Goal: Task Accomplishment & Management: Manage account settings

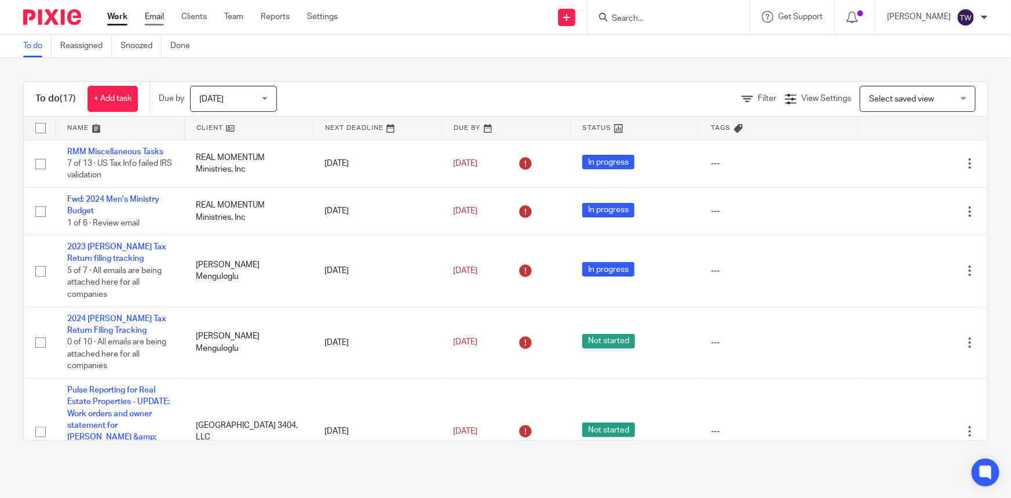
click at [153, 17] on link "Email" at bounding box center [154, 17] width 19 height 12
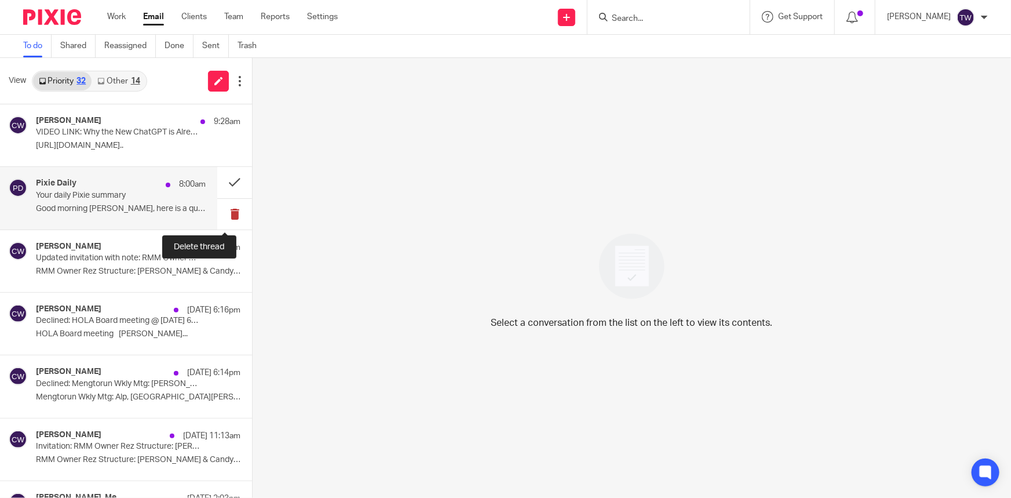
click at [224, 214] on button at bounding box center [234, 214] width 35 height 31
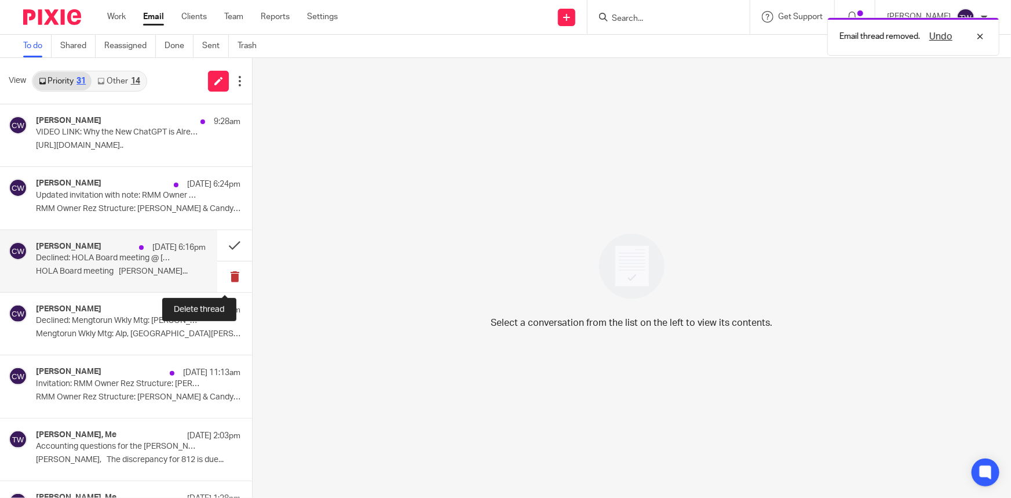
click at [227, 274] on button at bounding box center [234, 276] width 35 height 31
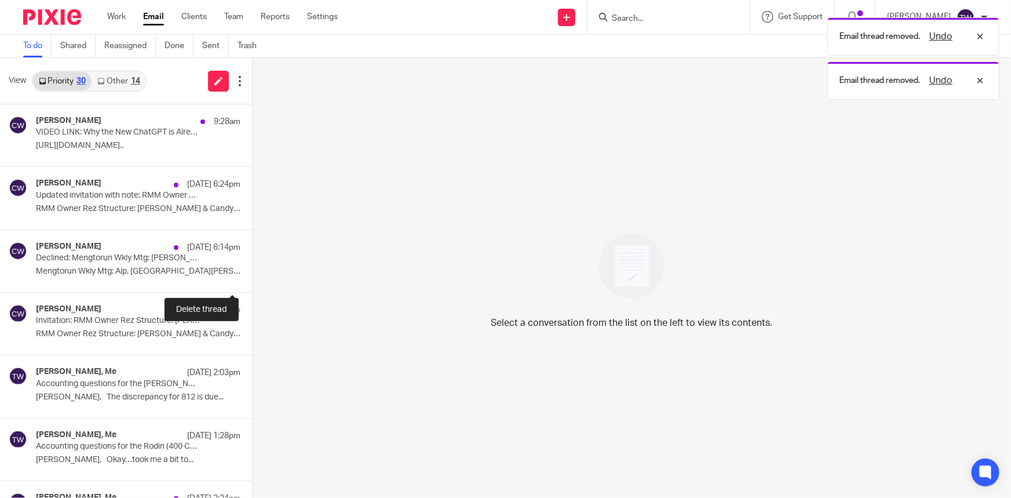
click at [252, 274] on button at bounding box center [256, 276] width 9 height 31
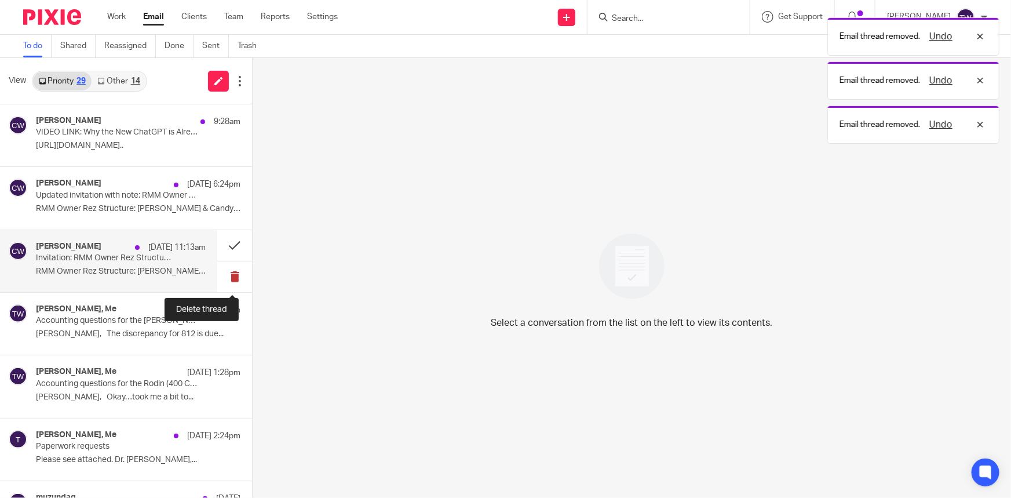
click at [222, 275] on button at bounding box center [234, 276] width 35 height 31
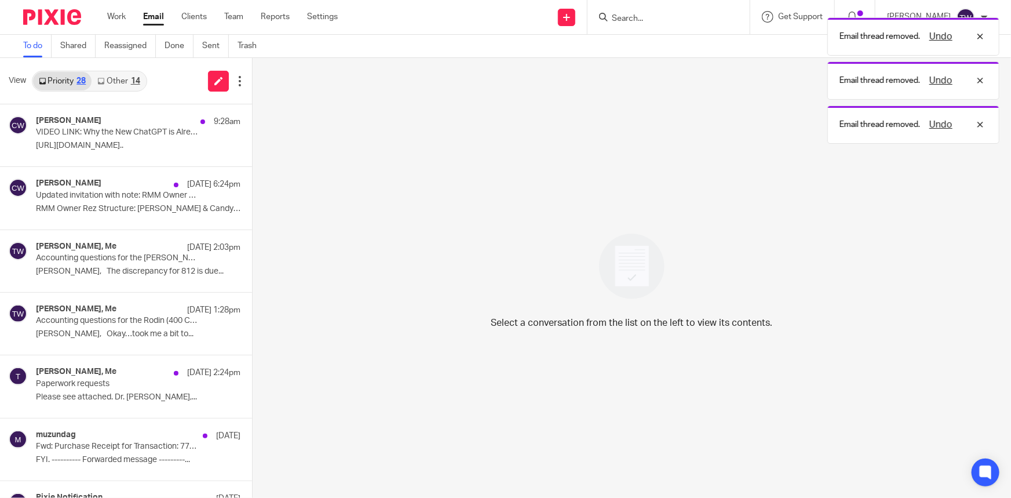
click at [108, 81] on link "Other 14" at bounding box center [119, 81] width 54 height 19
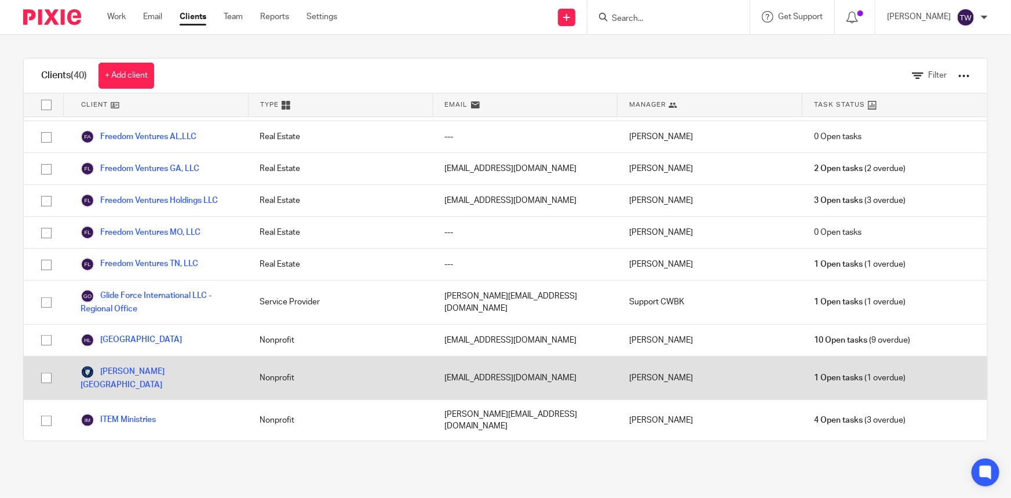
scroll to position [527, 0]
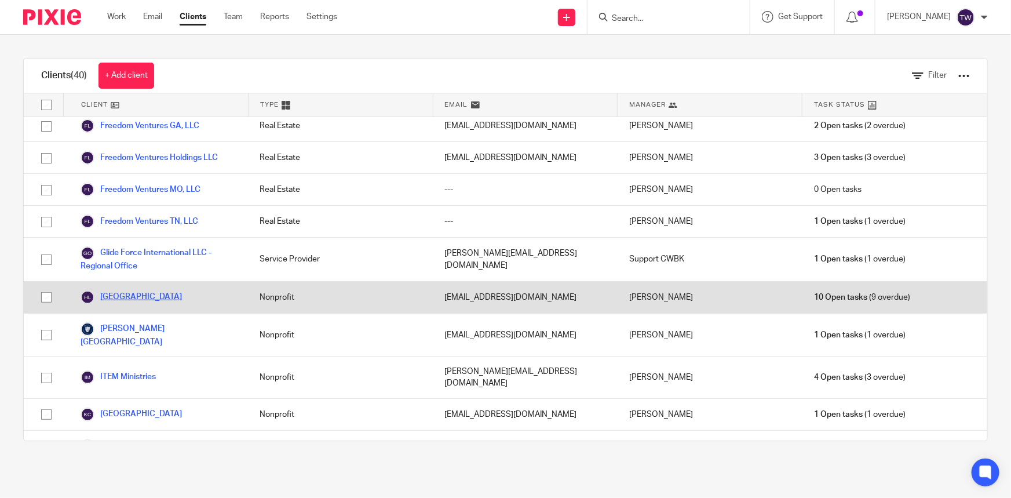
click at [135, 290] on link "[GEOGRAPHIC_DATA]" at bounding box center [131, 297] width 101 height 14
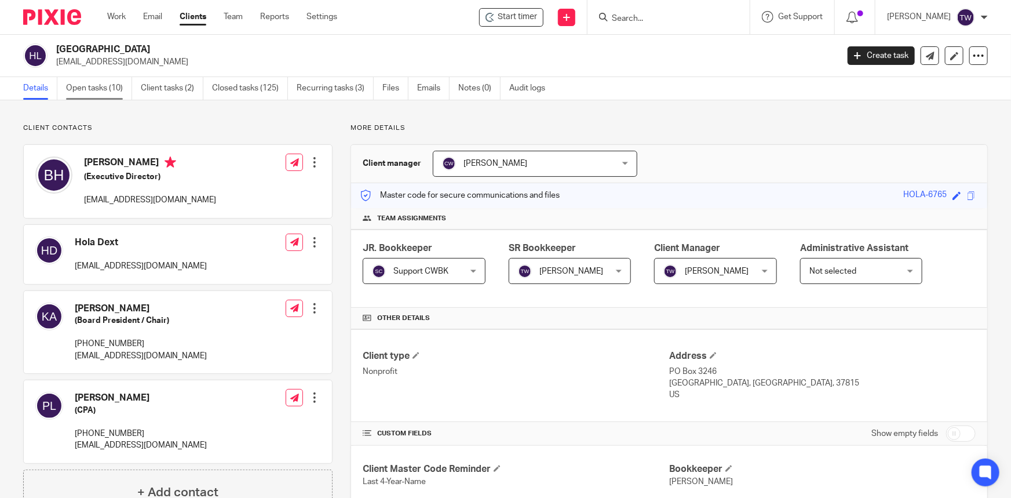
click at [100, 86] on link "Open tasks (10)" at bounding box center [99, 88] width 66 height 23
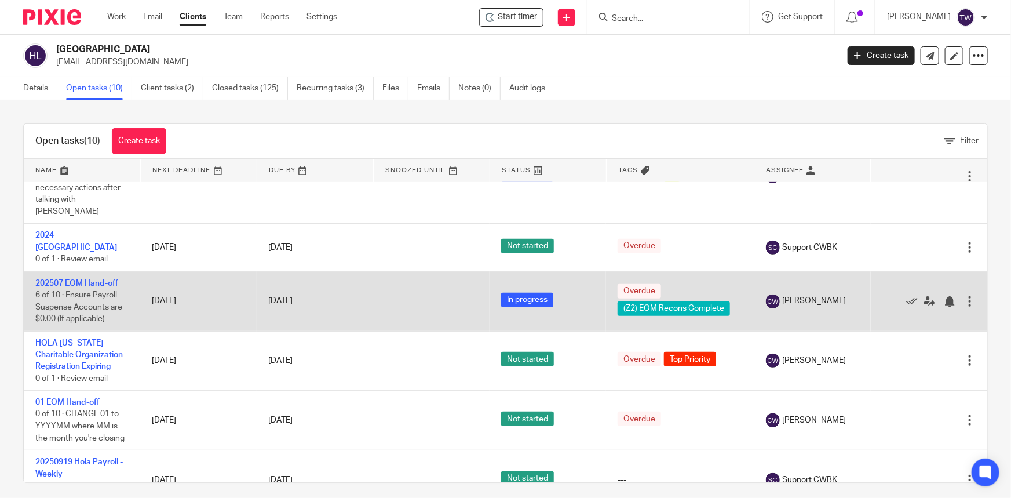
scroll to position [293, 0]
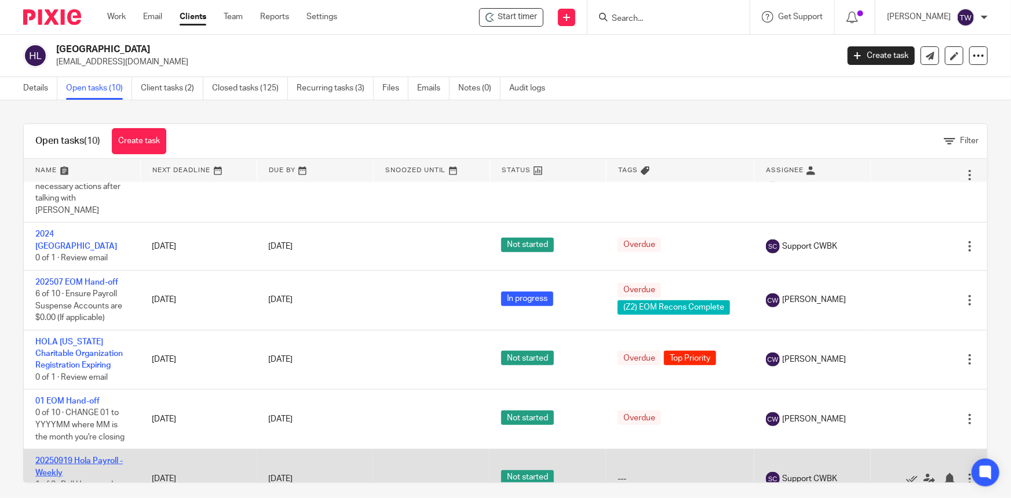
click at [85, 457] on link "20250919 Hola Payroll - Weekly" at bounding box center [78, 467] width 87 height 20
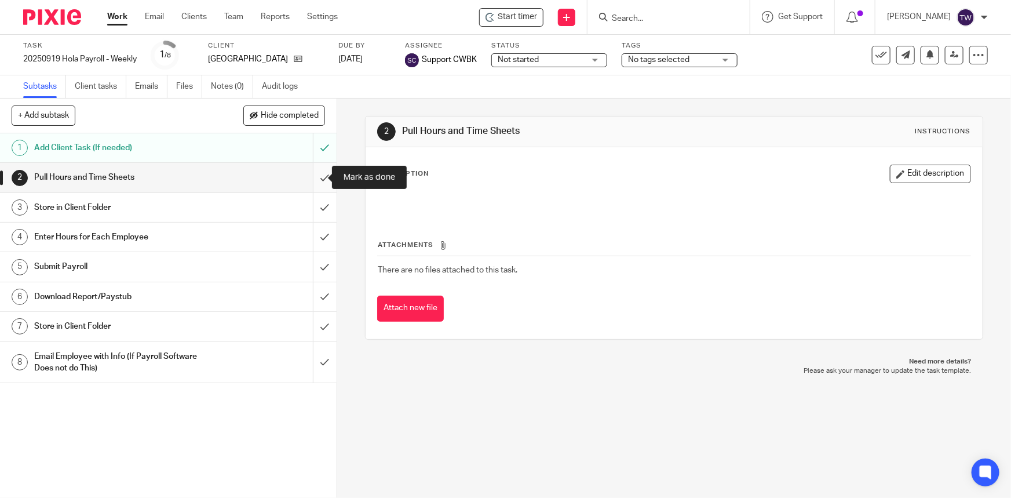
click at [313, 174] on input "submit" at bounding box center [168, 177] width 337 height 29
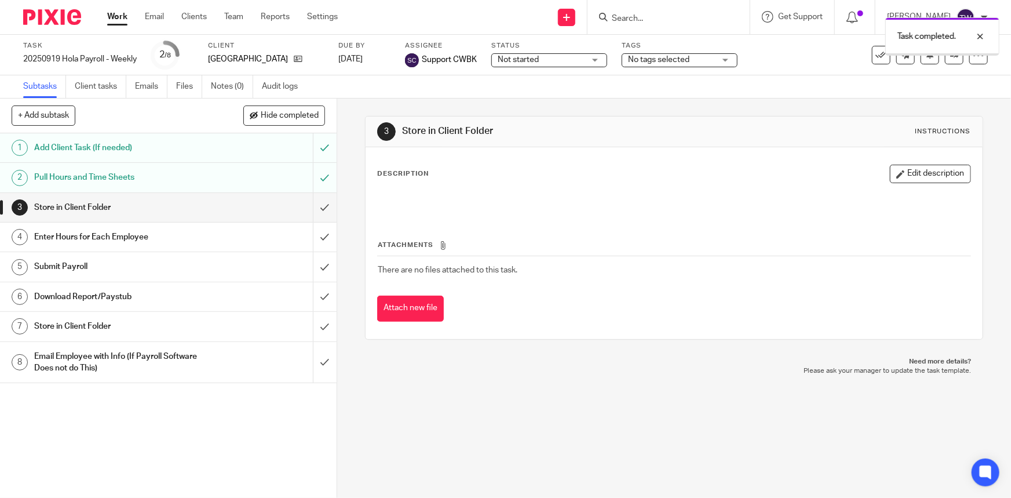
click at [312, 207] on input "submit" at bounding box center [168, 207] width 337 height 29
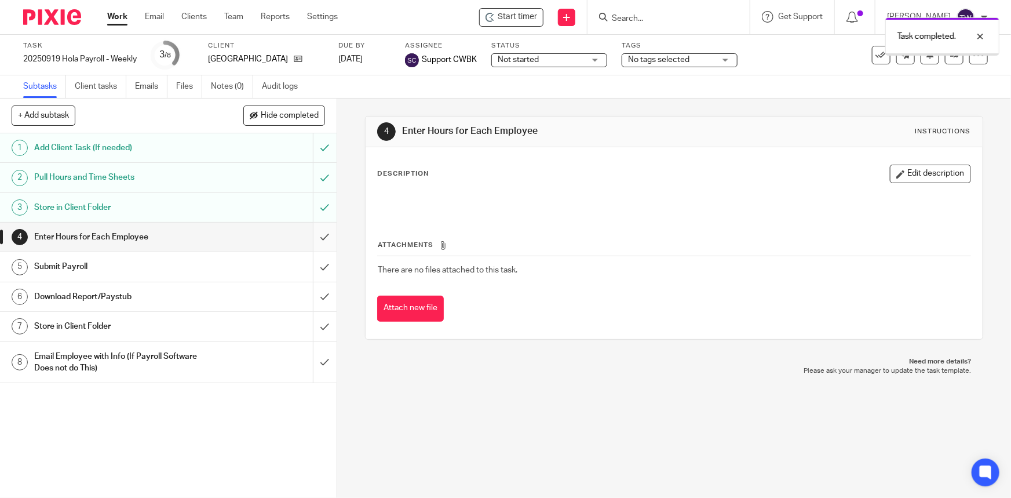
click at [311, 240] on input "submit" at bounding box center [168, 236] width 337 height 29
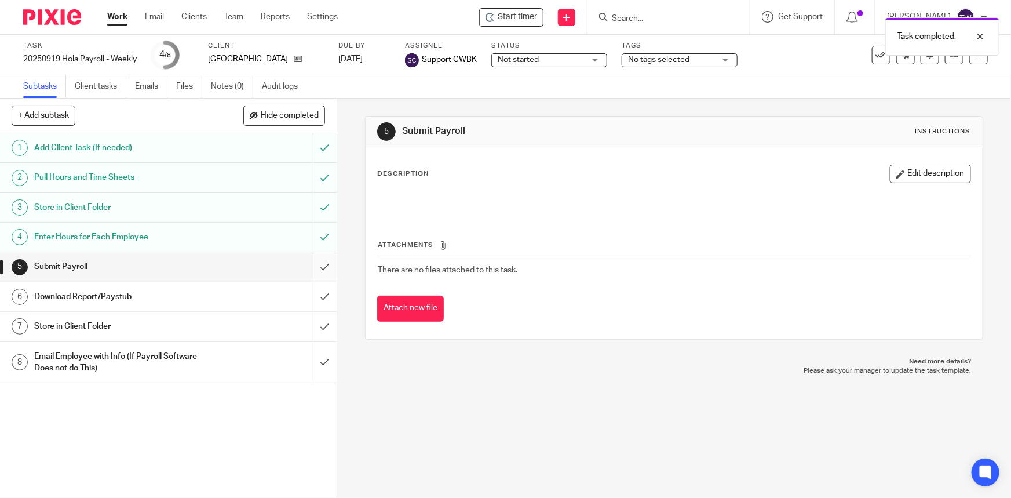
click at [311, 266] on input "submit" at bounding box center [168, 266] width 337 height 29
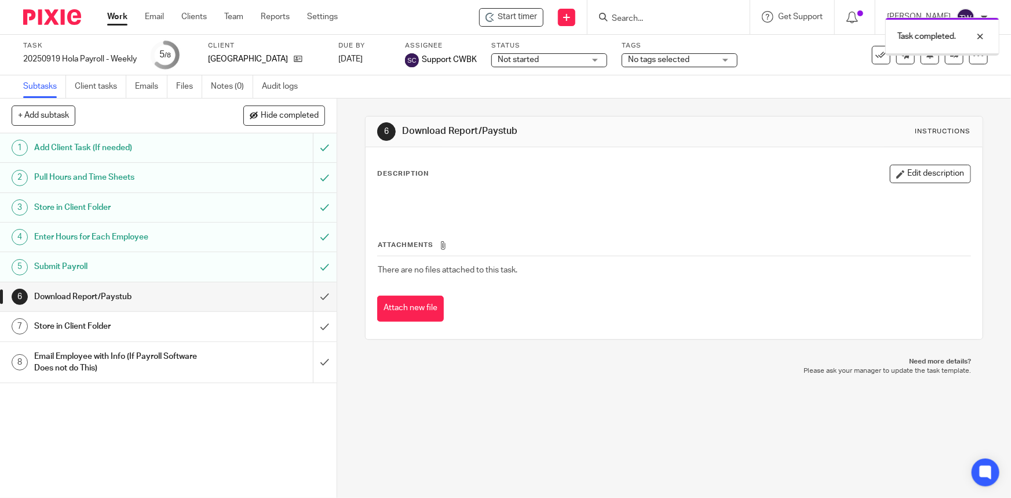
drag, startPoint x: 0, startPoint y: 0, endPoint x: 535, endPoint y: 60, distance: 538.7
click at [535, 60] on span "Not started" at bounding box center [518, 60] width 41 height 8
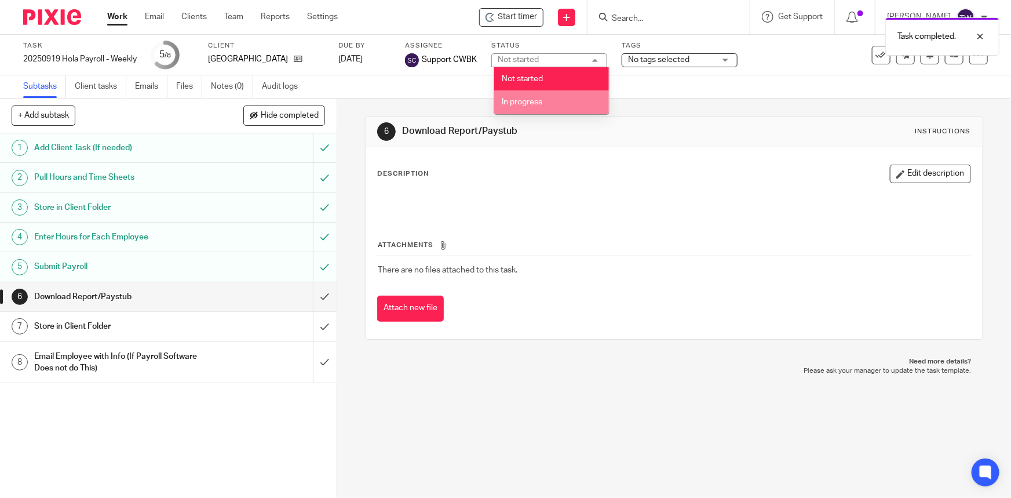
click at [529, 104] on span "In progress" at bounding box center [522, 102] width 41 height 8
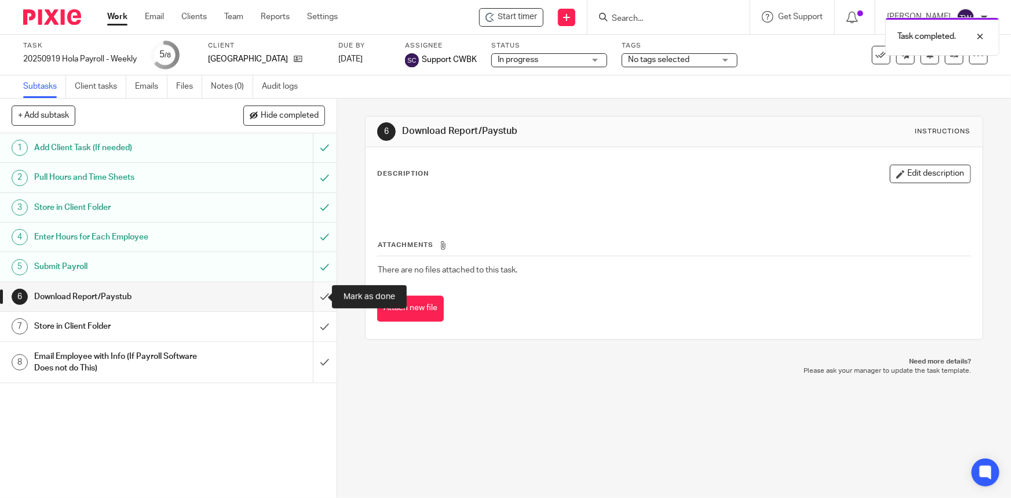
click at [311, 297] on input "submit" at bounding box center [168, 296] width 337 height 29
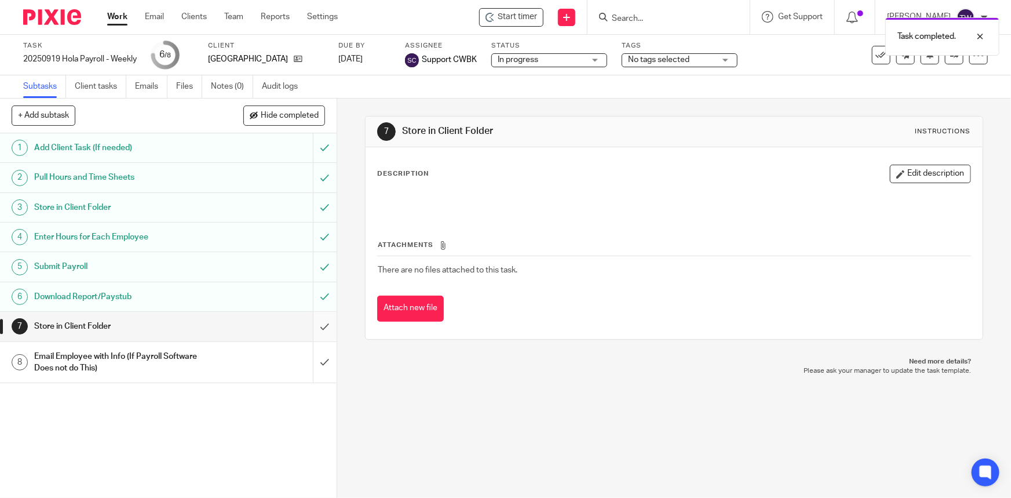
click at [312, 328] on input "submit" at bounding box center [168, 326] width 337 height 29
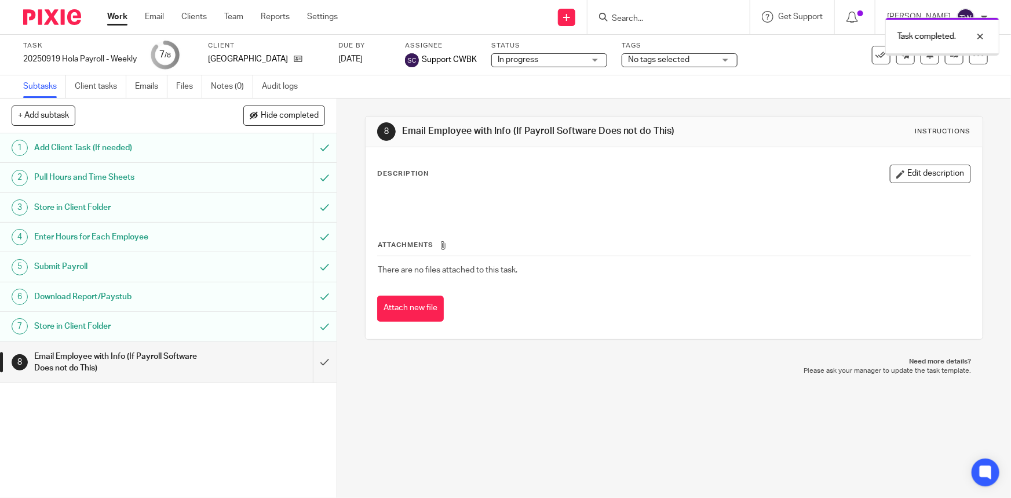
click at [710, 59] on span "No tags selected" at bounding box center [671, 60] width 87 height 12
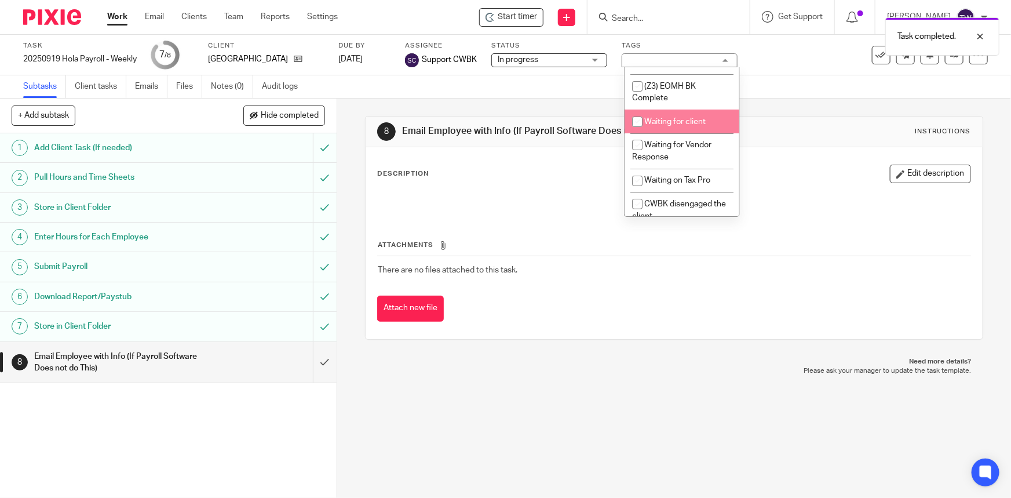
scroll to position [203, 0]
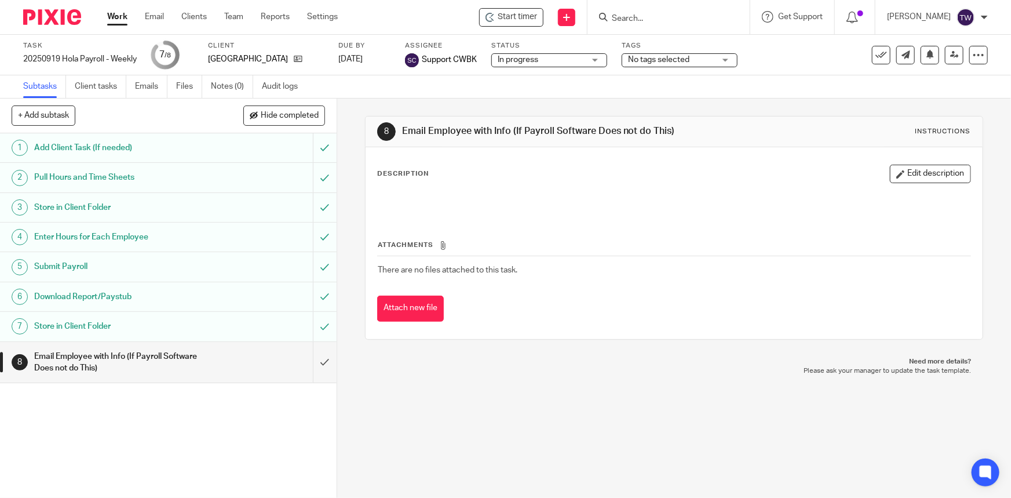
click at [775, 65] on div "Task 20250919 Hola Payroll - Weekly Save 20250919 Hola Payroll - Weekly 7 /8 Cl…" at bounding box center [425, 55] width 804 height 28
click at [294, 58] on icon at bounding box center [298, 58] width 9 height 9
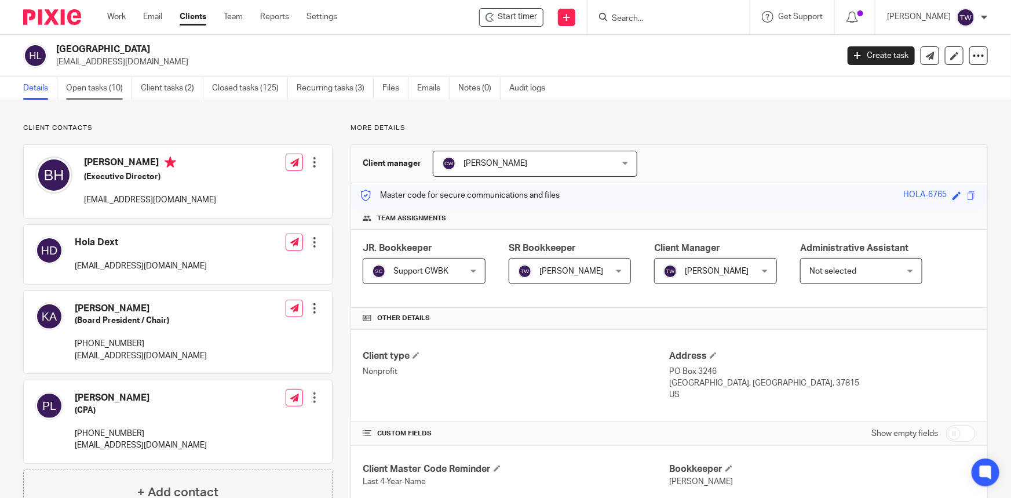
click at [96, 88] on link "Open tasks (10)" at bounding box center [99, 88] width 66 height 23
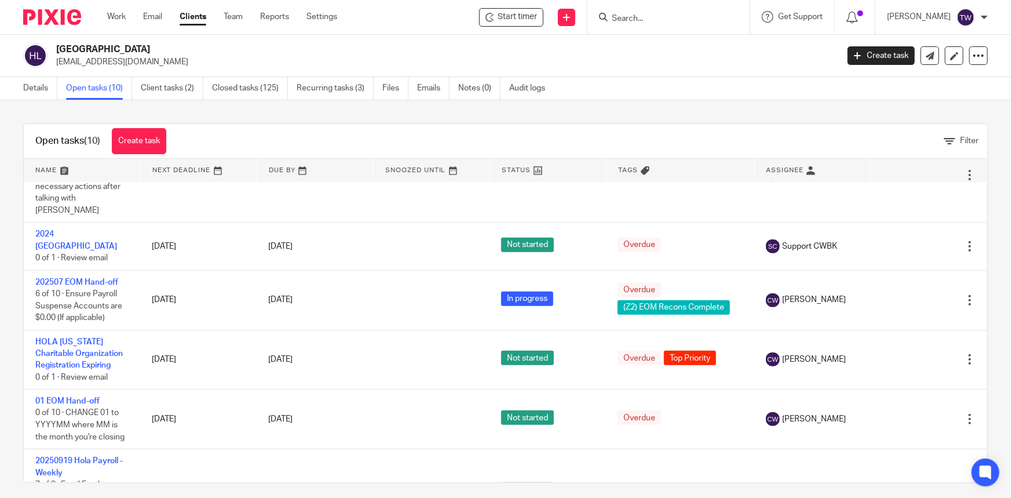
scroll to position [316, 0]
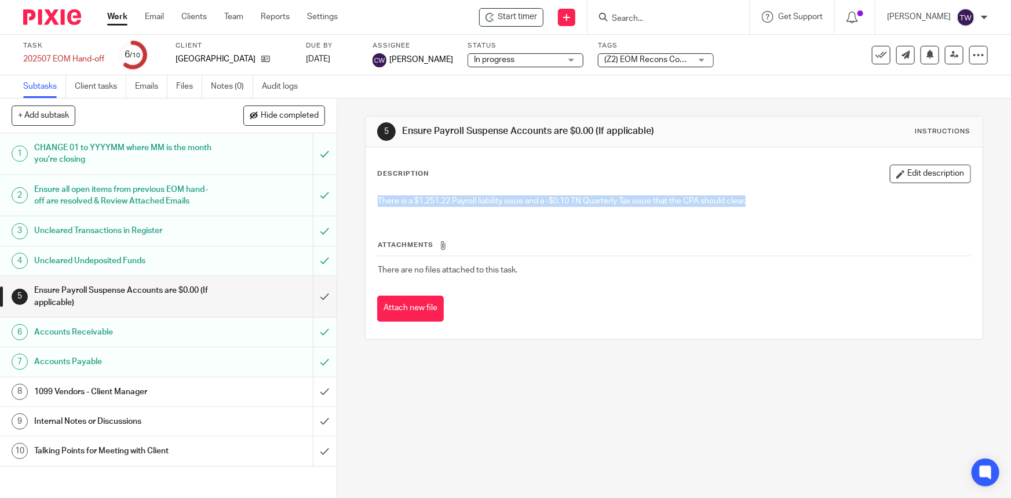
drag, startPoint x: 754, startPoint y: 202, endPoint x: 368, endPoint y: 210, distance: 386.0
click at [371, 210] on div "There is a $1,251.22 Payroll liability issue and a -$0.10 TN Quarterly Tax issu…" at bounding box center [673, 202] width 605 height 27
click at [138, 400] on h1 "1099 Vendors - Client Manager" at bounding box center [123, 391] width 178 height 17
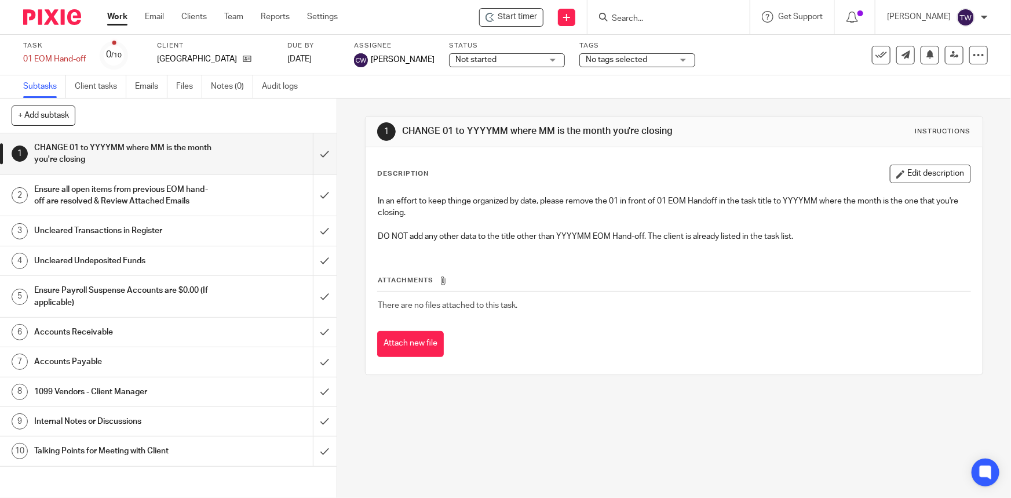
click at [167, 301] on h1 "Ensure Payroll Suspense Accounts are $0.00 (If applicable)" at bounding box center [123, 297] width 178 height 30
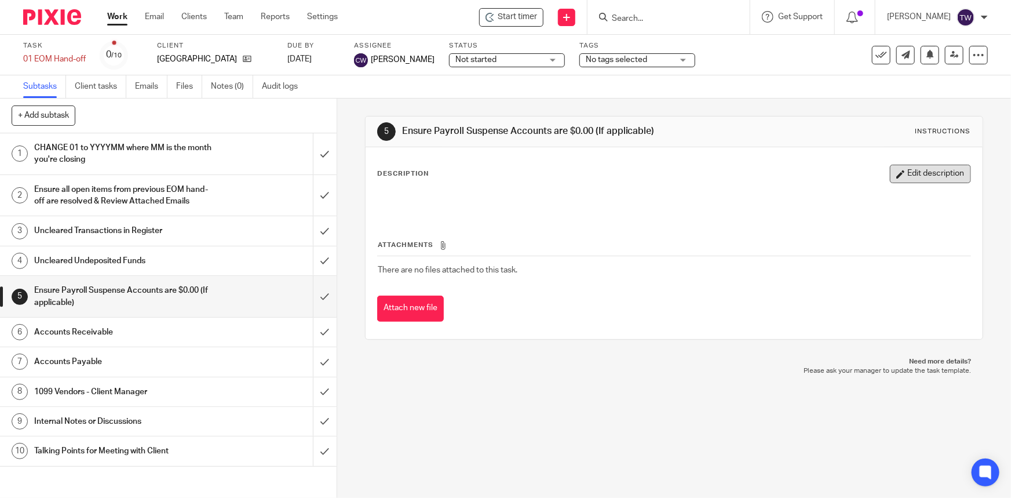
click at [907, 171] on button "Edit description" at bounding box center [930, 174] width 81 height 19
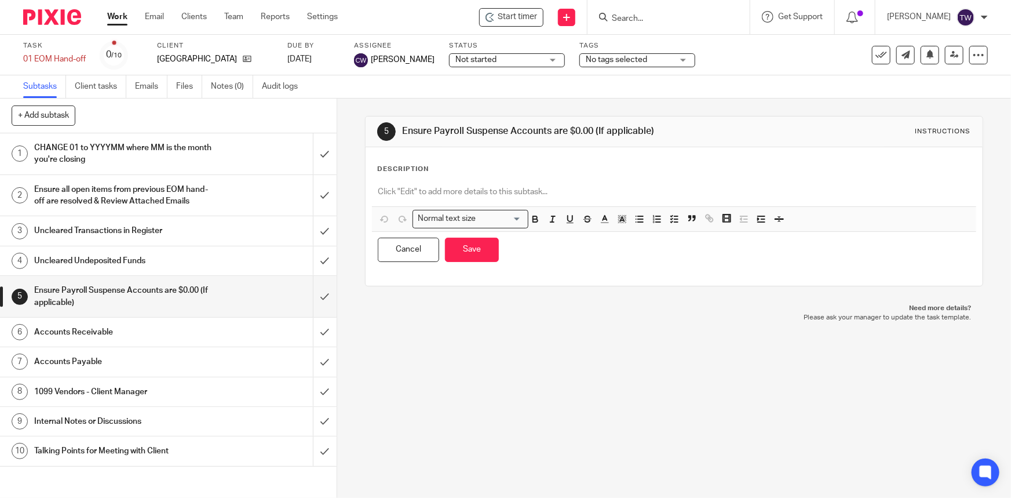
click at [552, 194] on p at bounding box center [674, 192] width 592 height 12
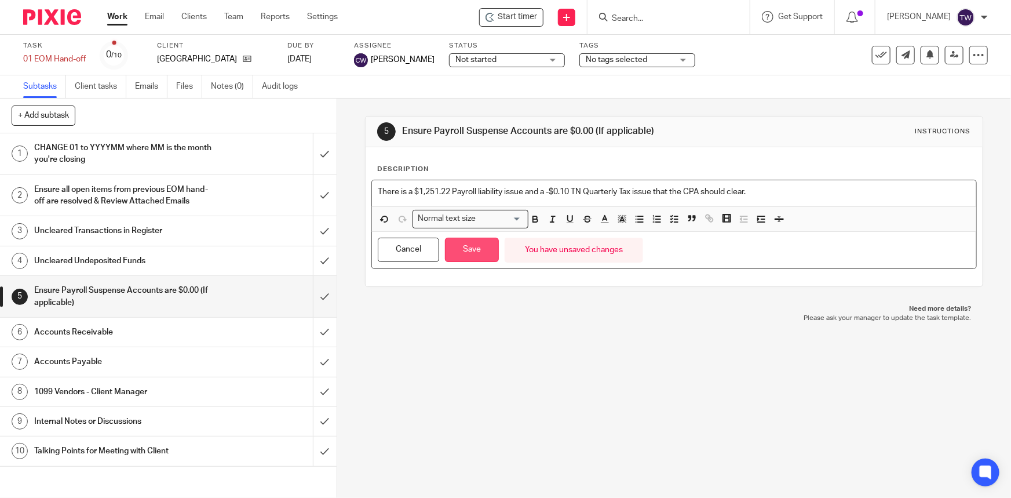
click at [476, 246] on button "Save" at bounding box center [472, 250] width 54 height 25
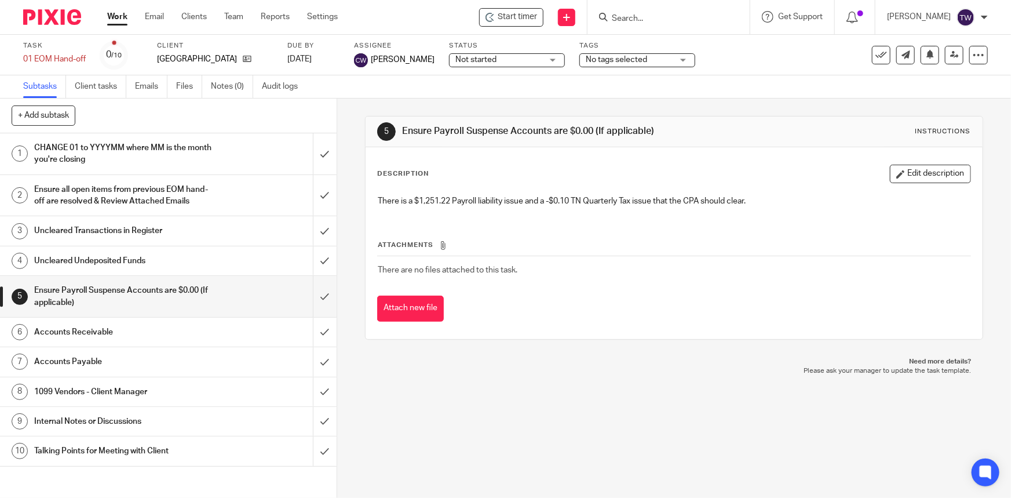
click at [140, 428] on h1 "Internal Notes or Discussions" at bounding box center [123, 421] width 178 height 17
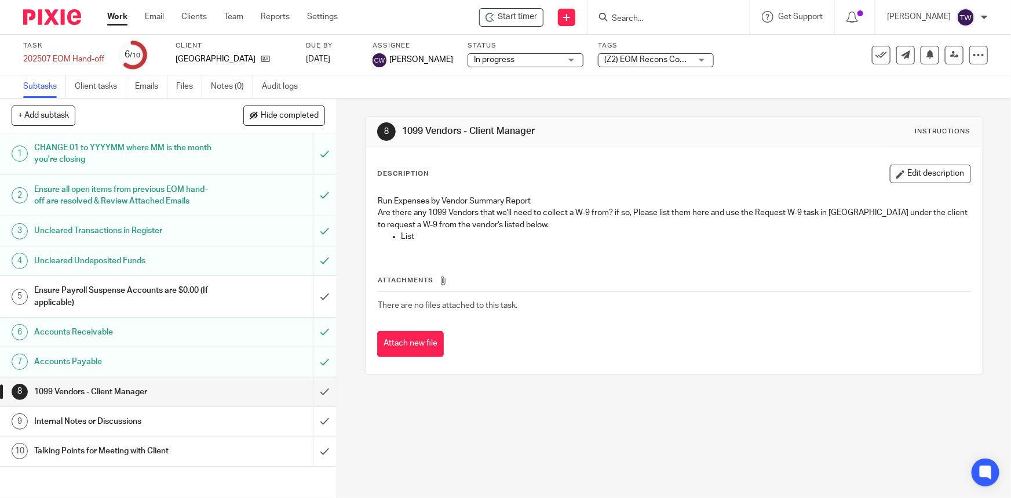
click at [130, 430] on h1 "Internal Notes or Discussions" at bounding box center [123, 421] width 178 height 17
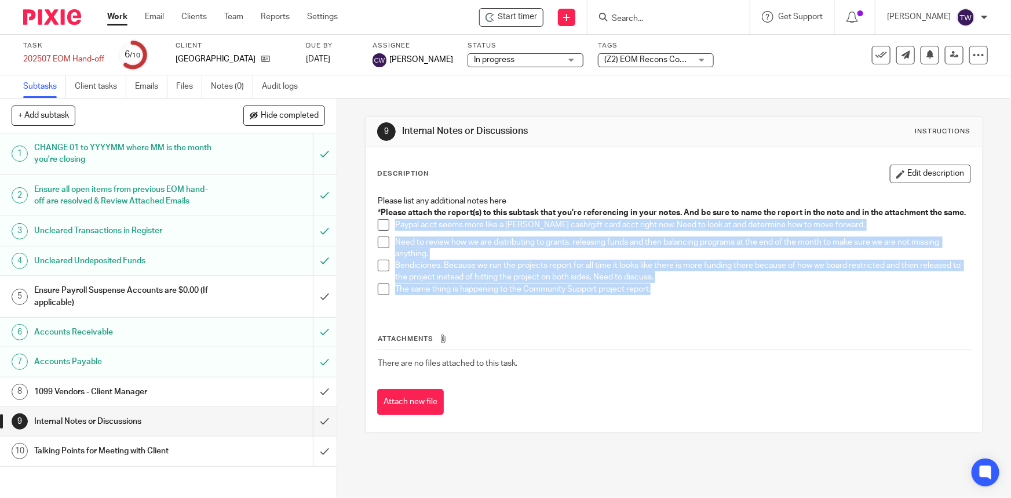
drag, startPoint x: 654, startPoint y: 304, endPoint x: 391, endPoint y: 233, distance: 272.5
click at [391, 233] on div "Please list any additional notes here * Please attach the report(s) to this sub…" at bounding box center [674, 249] width 604 height 120
copy div "Paypal acct seems more like a petty cash/gift card acct right now. Need to look…"
click at [115, 459] on h1 "Talking Points for Meeting with Client" at bounding box center [123, 450] width 178 height 17
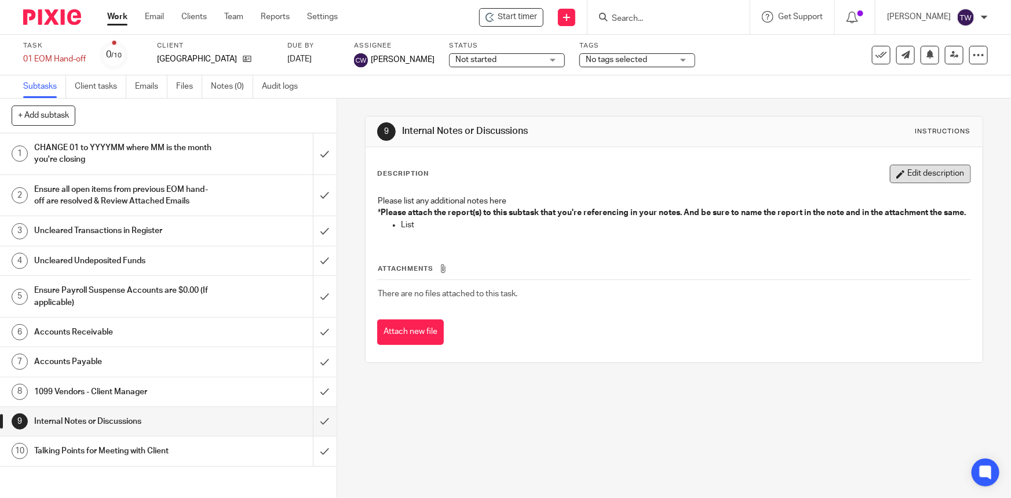
click at [894, 172] on button "Edit description" at bounding box center [930, 174] width 81 height 19
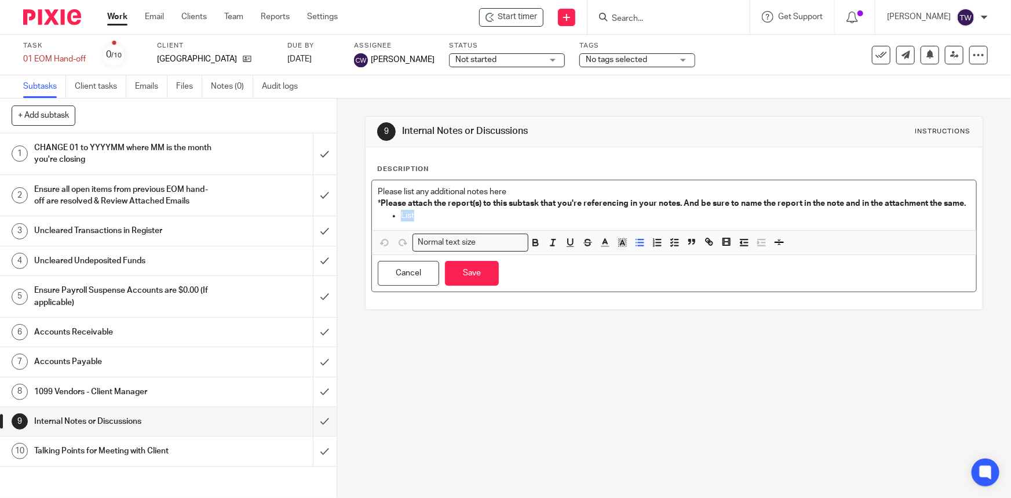
drag, startPoint x: 422, startPoint y: 232, endPoint x: 399, endPoint y: 229, distance: 23.9
click at [401, 221] on p "List" at bounding box center [685, 216] width 569 height 12
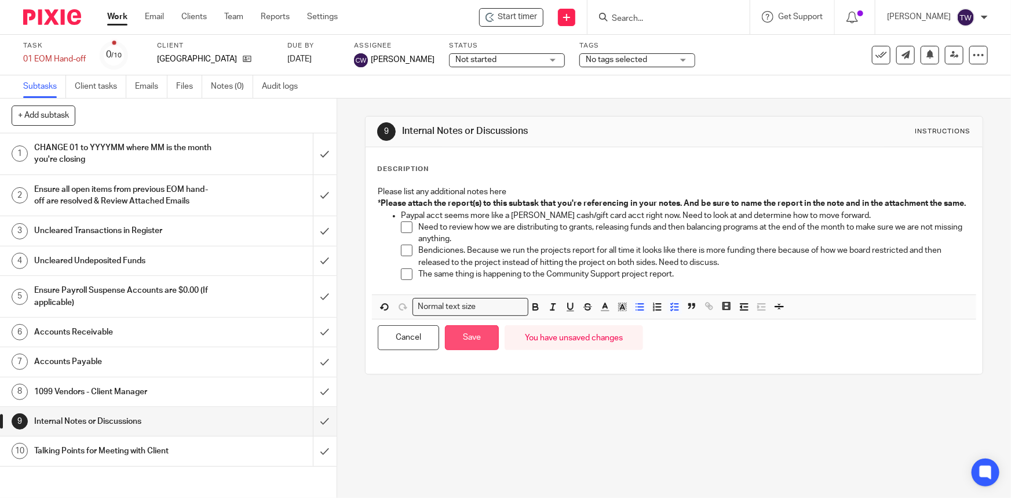
click at [462, 348] on button "Save" at bounding box center [472, 337] width 54 height 25
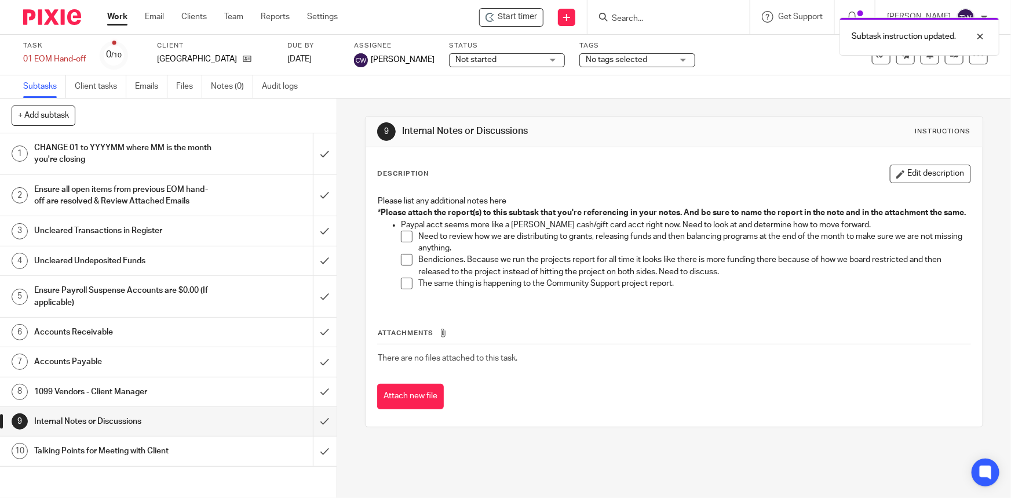
click at [132, 459] on h1 "Talking Points for Meeting with Client" at bounding box center [123, 450] width 178 height 17
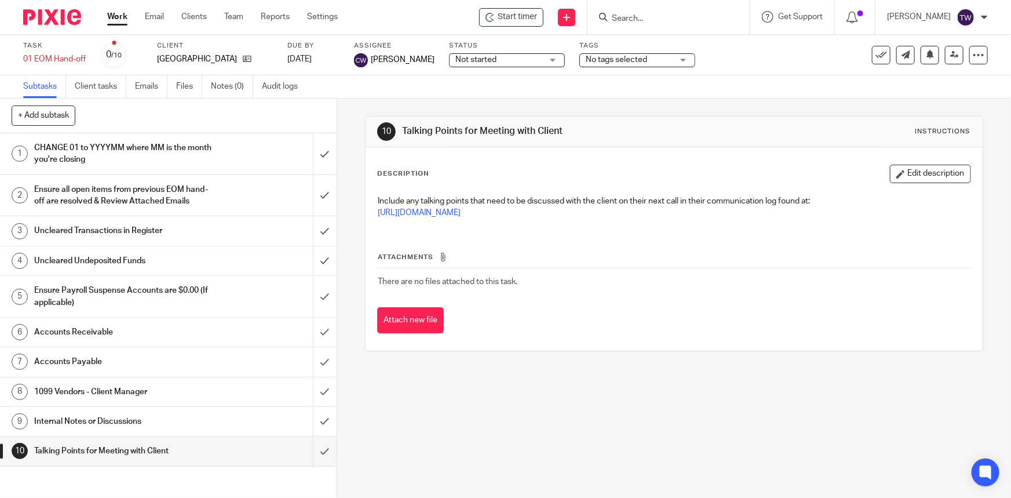
click at [22, 61] on div "Task 01 EOM Hand-off Save 01 EOM Hand-off 0 /10 Client HOLA Lakeway Due by Sep …" at bounding box center [505, 55] width 1011 height 41
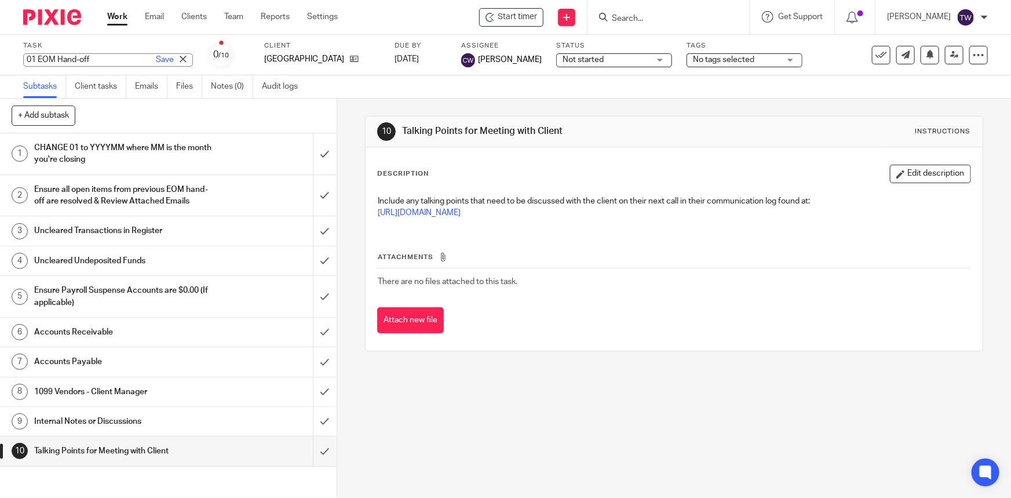
click at [27, 61] on input "01 EOM Hand-off" at bounding box center [108, 59] width 170 height 13
type input "202508 EOM Hand-off"
click at [156, 57] on link "Save" at bounding box center [165, 60] width 18 height 12
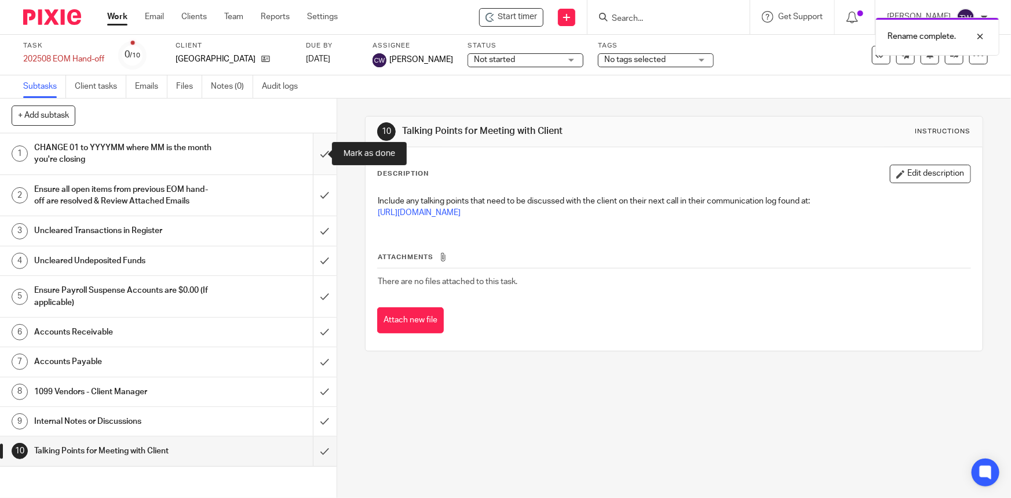
click at [312, 160] on input "submit" at bounding box center [168, 153] width 337 height 41
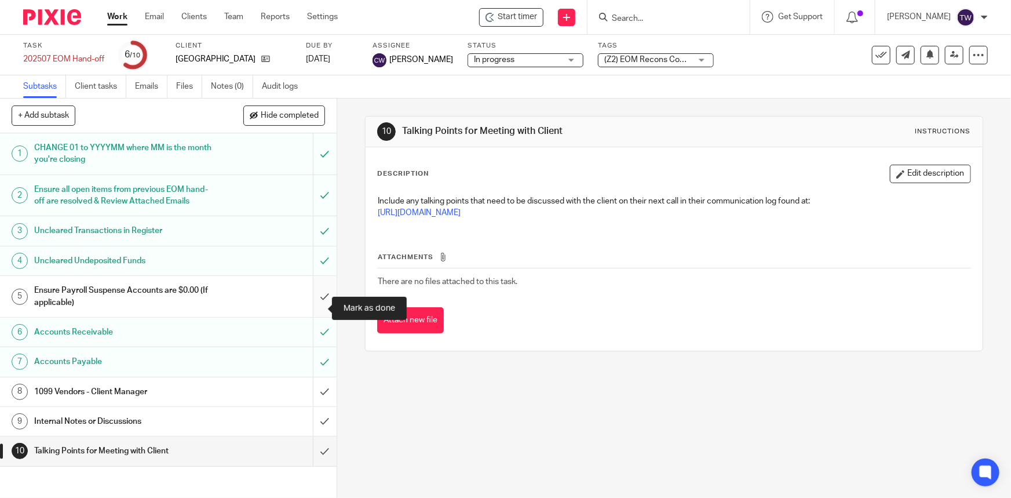
click at [313, 308] on input "submit" at bounding box center [168, 296] width 337 height 41
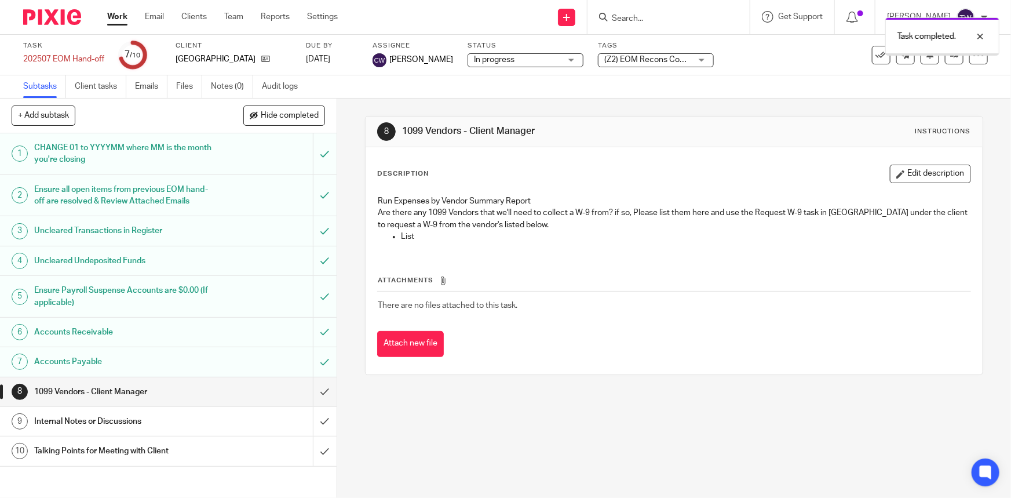
click at [313, 403] on input "submit" at bounding box center [168, 391] width 337 height 29
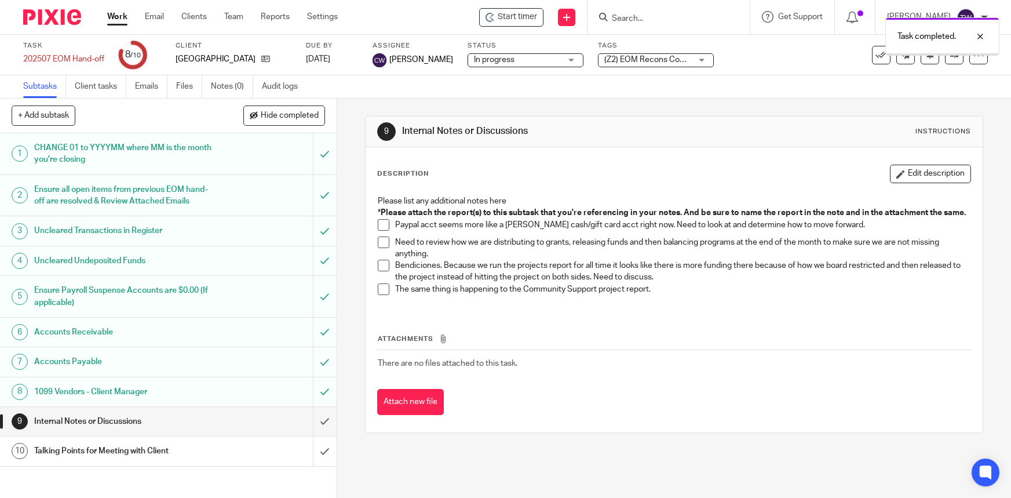
click at [314, 433] on input "submit" at bounding box center [168, 421] width 337 height 29
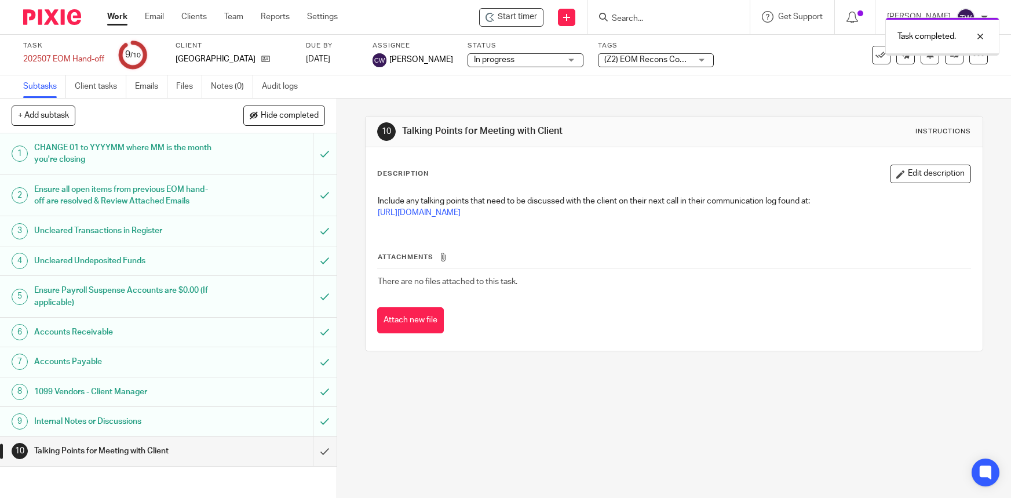
click at [312, 463] on input "submit" at bounding box center [168, 450] width 337 height 29
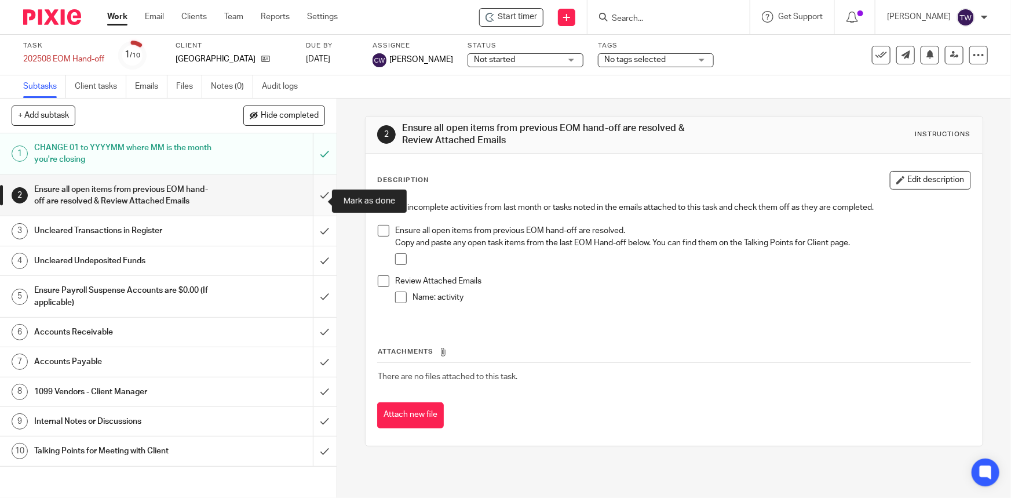
click at [313, 200] on input "submit" at bounding box center [168, 195] width 337 height 41
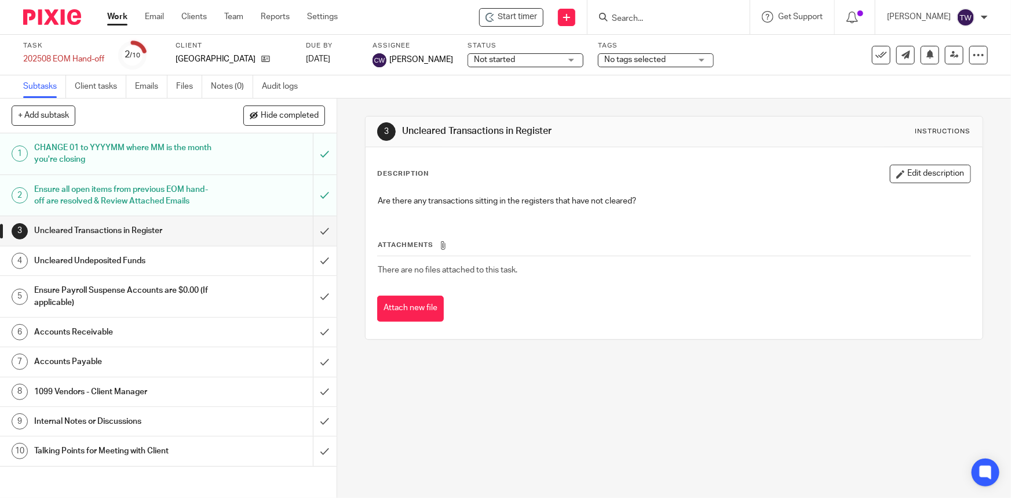
click at [90, 300] on h1 "Ensure Payroll Suspense Accounts are $0.00 (If applicable)" at bounding box center [123, 297] width 178 height 30
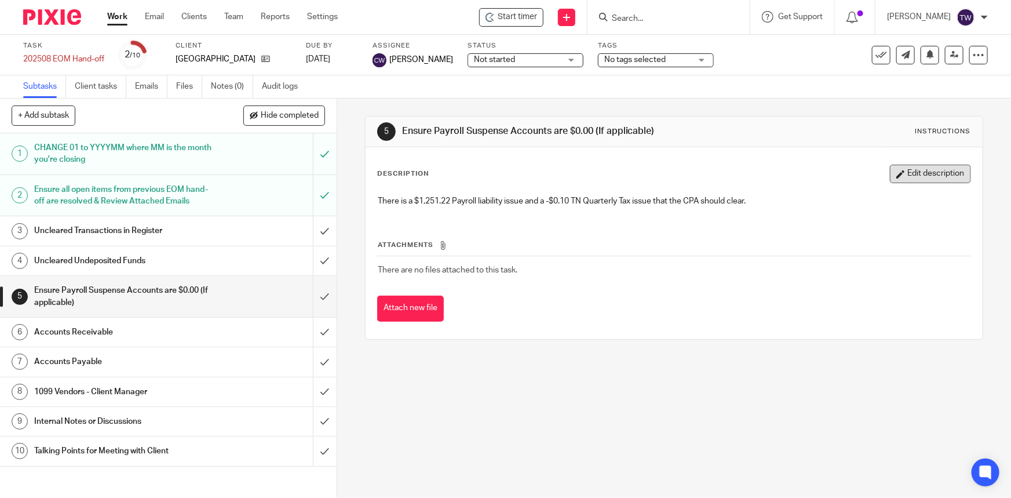
click at [894, 176] on button "Edit description" at bounding box center [930, 174] width 81 height 19
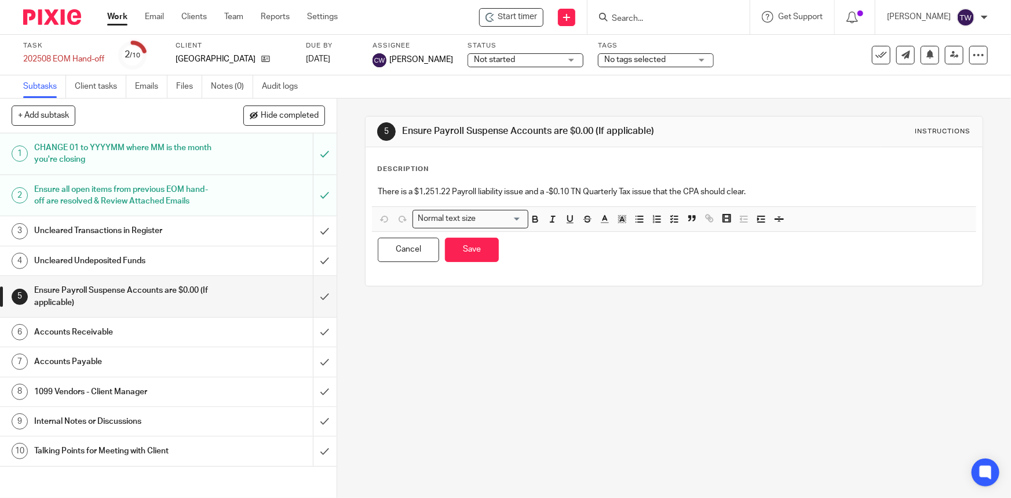
click at [444, 192] on p "There is a $1,251.22 Payroll liability issue and a -$0.10 TN Quarterly Tax issu…" at bounding box center [674, 192] width 592 height 12
click at [468, 246] on button "Save" at bounding box center [472, 250] width 54 height 25
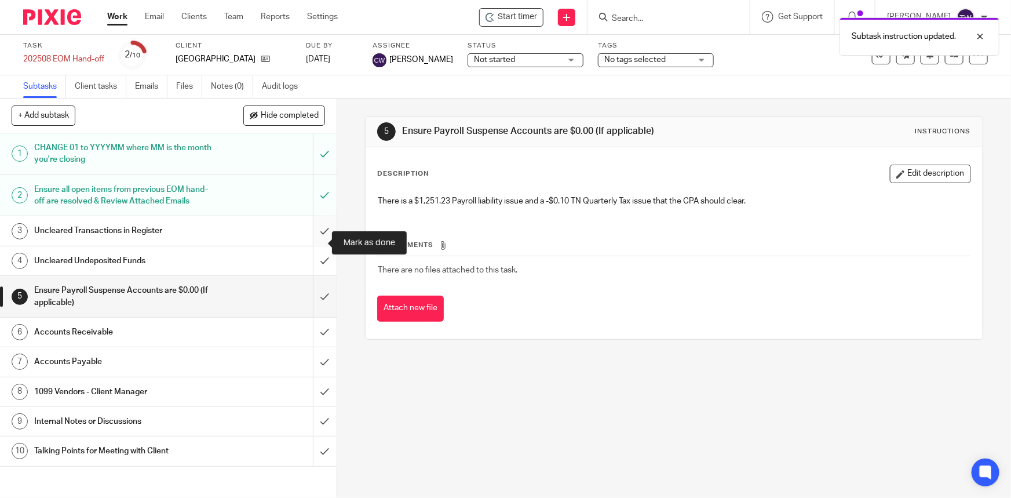
click at [310, 242] on input "submit" at bounding box center [168, 230] width 337 height 29
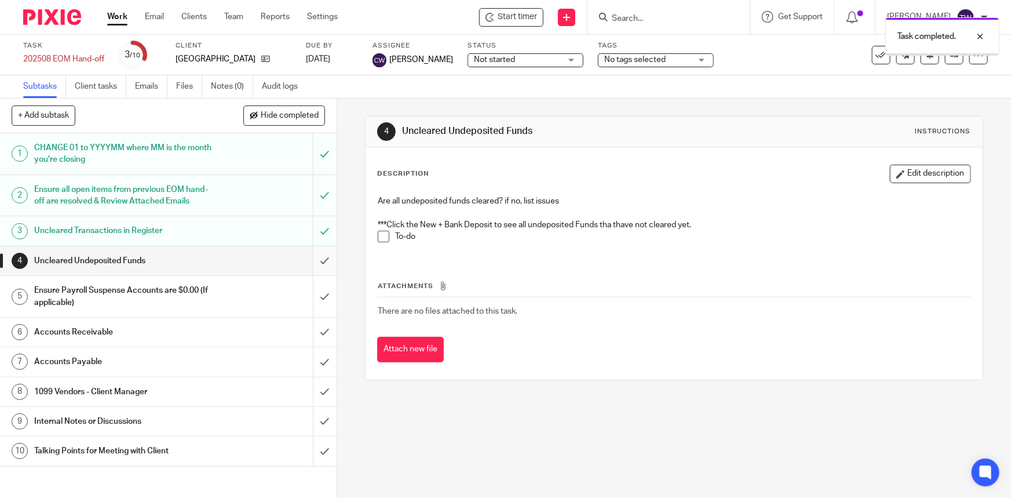
drag, startPoint x: 0, startPoint y: 0, endPoint x: 313, endPoint y: 272, distance: 414.4
click at [313, 272] on input "submit" at bounding box center [168, 260] width 337 height 29
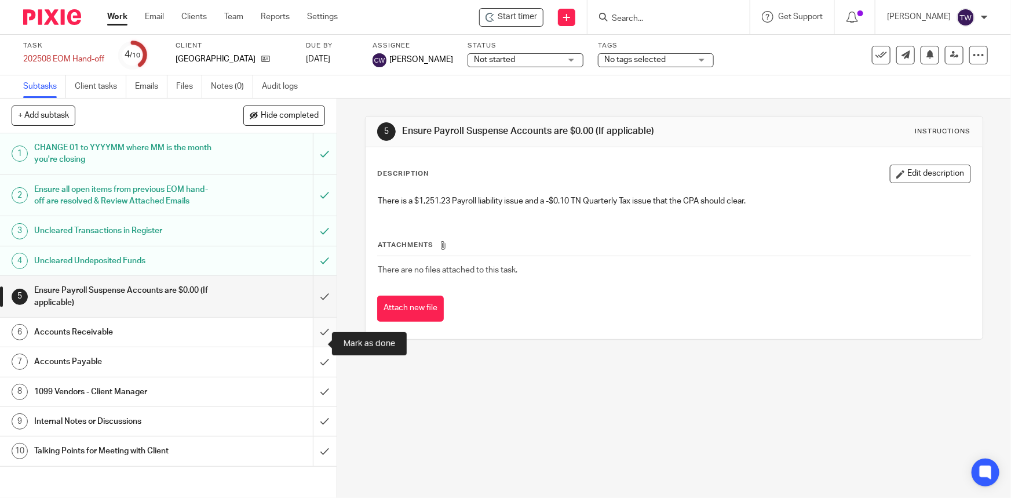
click at [308, 344] on input "submit" at bounding box center [168, 332] width 337 height 29
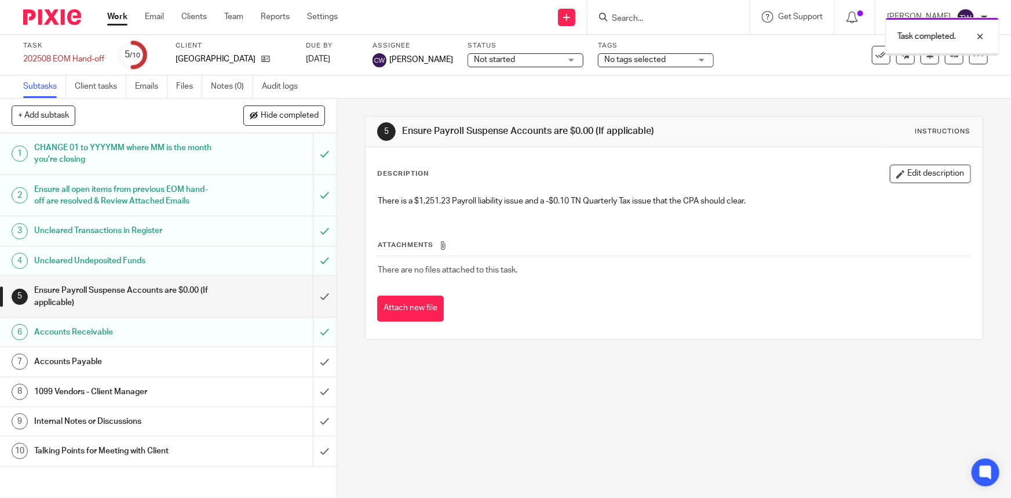
click at [313, 374] on input "submit" at bounding box center [168, 361] width 337 height 29
